Goal: Browse casually: Explore the website without a specific task or goal

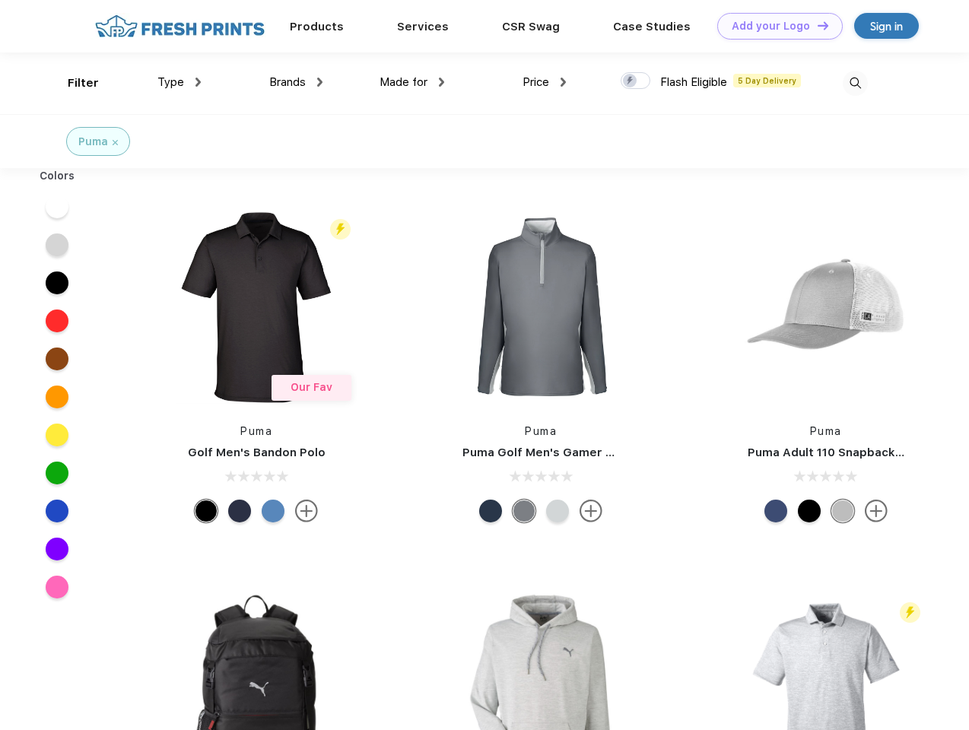
click at [774, 26] on link "Add your Logo Design Tool" at bounding box center [780, 26] width 126 height 27
click at [0, 0] on div "Design Tool" at bounding box center [0, 0] width 0 height 0
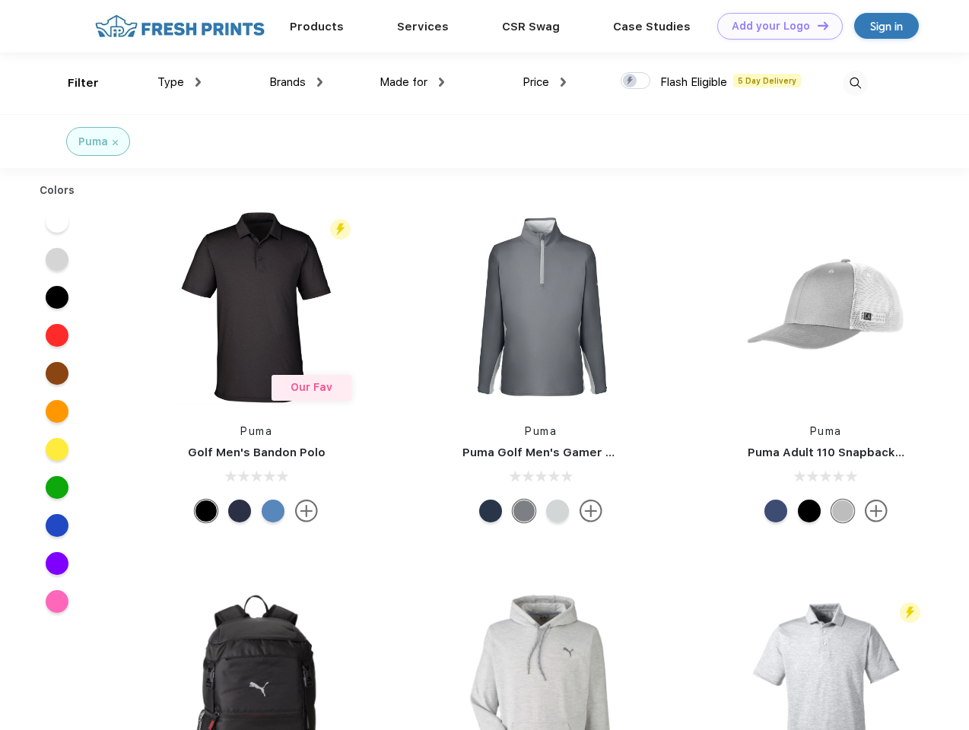
click at [816, 25] on link "Add your Logo Design Tool" at bounding box center [780, 26] width 126 height 27
click at [73, 83] on div "Filter" at bounding box center [83, 83] width 31 height 17
click at [180, 82] on span "Type" at bounding box center [170, 82] width 27 height 14
click at [296, 82] on span "Brands" at bounding box center [287, 82] width 37 height 14
click at [412, 82] on span "Made for" at bounding box center [404, 82] width 48 height 14
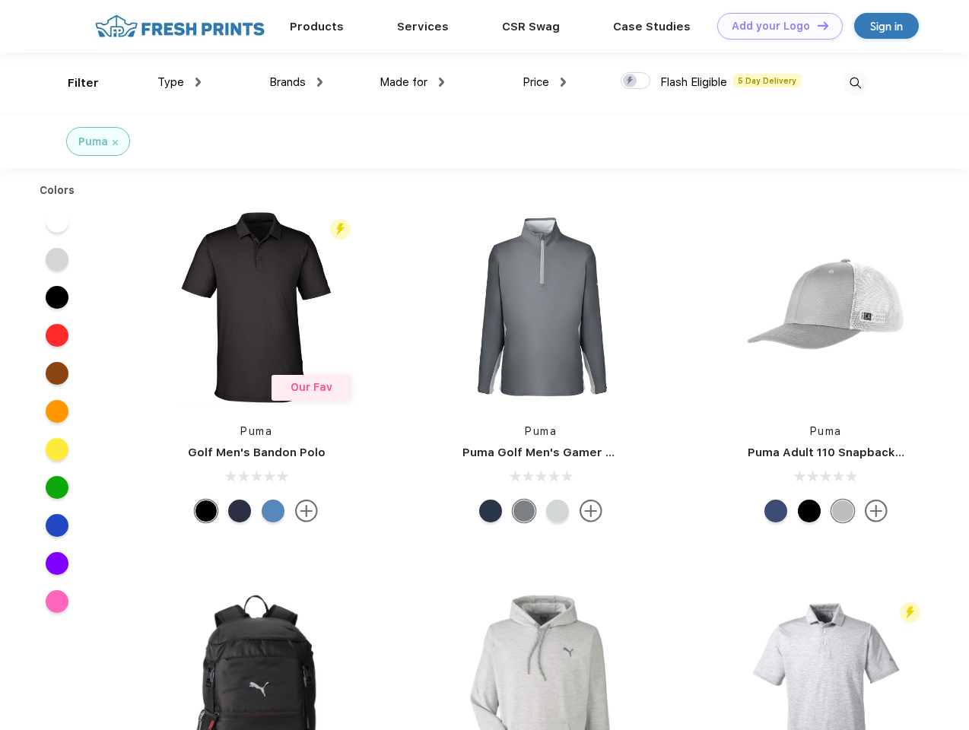
click at [545, 82] on span "Price" at bounding box center [536, 82] width 27 height 14
click at [636, 81] on div at bounding box center [636, 80] width 30 height 17
click at [631, 81] on input "checkbox" at bounding box center [626, 77] width 10 height 10
click at [855, 83] on img at bounding box center [855, 83] width 25 height 25
